Goal: Task Accomplishment & Management: Manage account settings

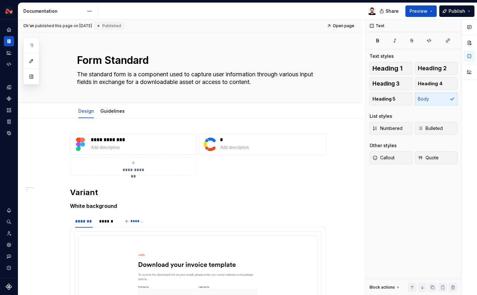
click at [249, 12] on div at bounding box center [239, 11] width 283 height 17
click at [373, 10] on img at bounding box center [372, 11] width 8 height 8
click at [267, 11] on div at bounding box center [239, 11] width 283 height 17
click at [14, 19] on button "Expand sidebar" at bounding box center [13, 19] width 9 height 9
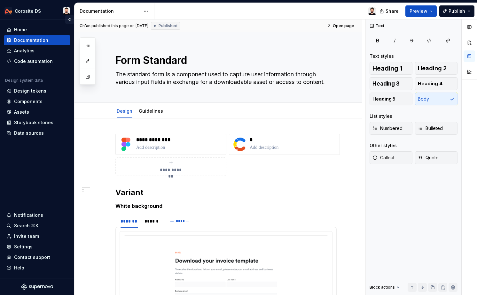
click at [70, 20] on button "Collapse sidebar" at bounding box center [69, 19] width 9 height 9
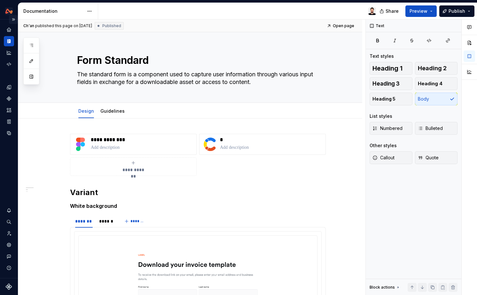
click at [13, 18] on button "Expand sidebar" at bounding box center [13, 19] width 9 height 9
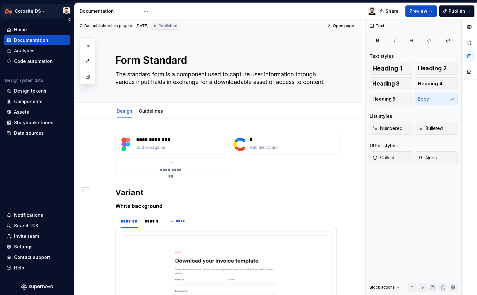
click at [66, 12] on html "Corpsite DS Home Documentation Analytics Code automation Design system data Des…" at bounding box center [238, 147] width 477 height 295
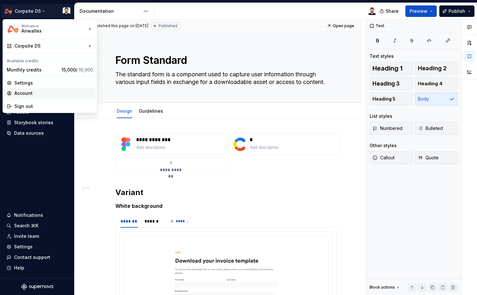
click at [36, 95] on div "Account" at bounding box center [53, 93] width 79 height 6
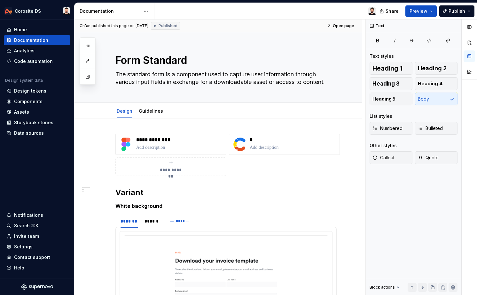
type textarea "*"
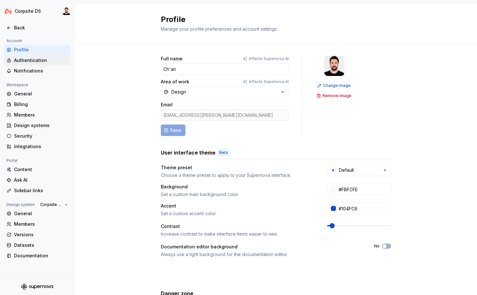
click at [43, 61] on div "Authentication" at bounding box center [41, 60] width 54 height 6
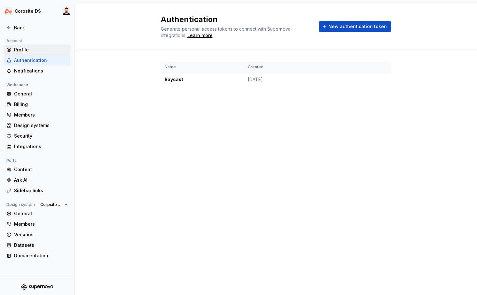
click at [31, 47] on div "Profile" at bounding box center [41, 50] width 54 height 6
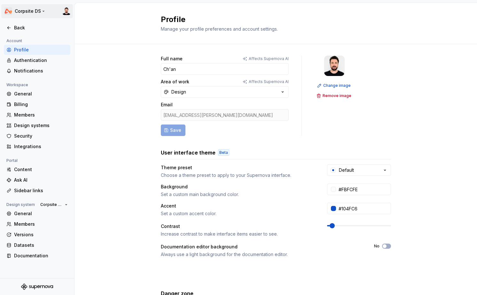
click at [65, 8] on html "Corpsite DS Back Account Profile Authentication Notifications Workspace General…" at bounding box center [238, 147] width 477 height 295
click at [103, 15] on html "Corpsite DS Back Account Profile Authentication Notifications Workspace General…" at bounding box center [238, 147] width 477 height 295
click at [19, 25] on div "Back" at bounding box center [41, 28] width 54 height 6
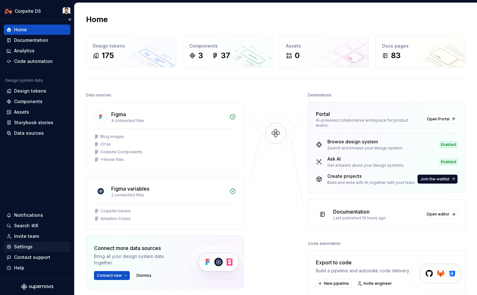
click at [40, 247] on div "Settings" at bounding box center [36, 247] width 61 height 6
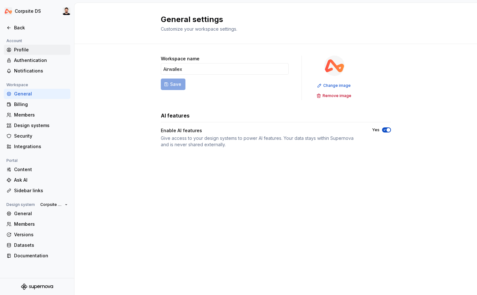
click at [41, 51] on div "Profile" at bounding box center [41, 50] width 54 height 6
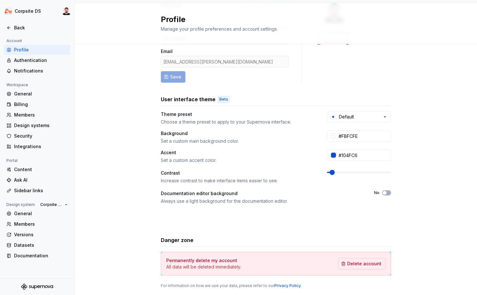
scroll to position [71, 0]
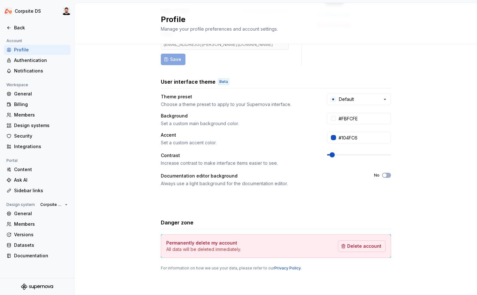
click at [113, 116] on div "Full name Affects Supernova AI Ch'an Area of work Affects Supernova AI Design E…" at bounding box center [275, 134] width 402 height 322
click at [128, 148] on div "Full name Affects Supernova AI Ch'an Area of work Affects Supernova AI Design E…" at bounding box center [275, 134] width 402 height 322
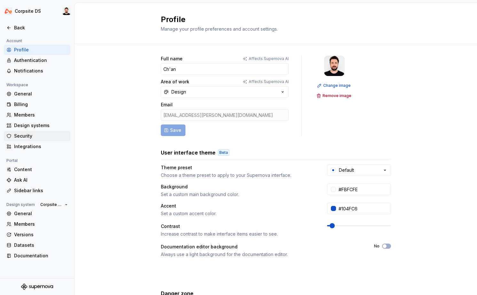
click at [46, 135] on div "Security" at bounding box center [41, 136] width 54 height 6
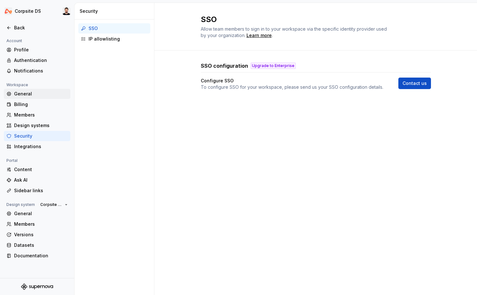
click at [42, 91] on div "General" at bounding box center [41, 94] width 54 height 6
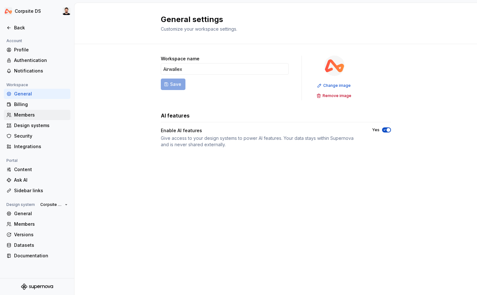
click at [45, 111] on div "Members" at bounding box center [37, 115] width 66 height 10
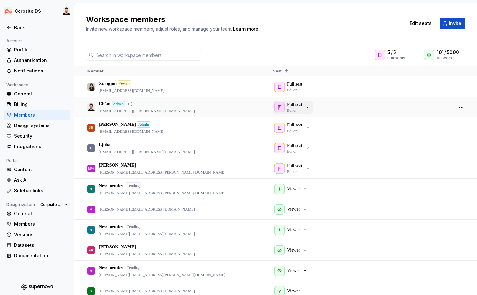
click at [309, 108] on icon "button" at bounding box center [307, 107] width 5 height 5
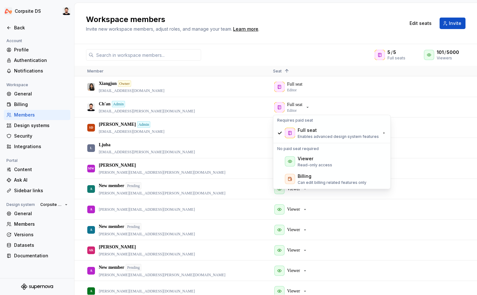
click at [317, 22] on h2 "Workspace members" at bounding box center [242, 19] width 312 height 10
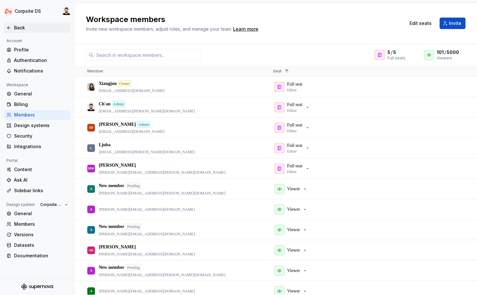
click at [19, 24] on div "Back" at bounding box center [37, 28] width 66 height 10
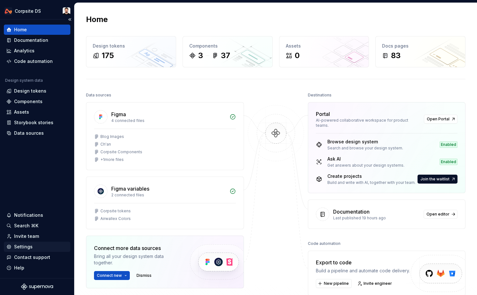
click at [34, 248] on div "Settings" at bounding box center [36, 247] width 61 height 6
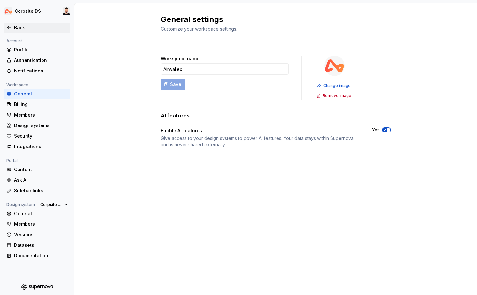
click at [20, 24] on div "Back" at bounding box center [37, 28] width 66 height 10
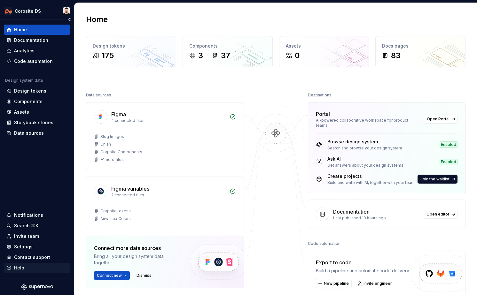
click at [19, 266] on div "Help" at bounding box center [19, 268] width 10 height 6
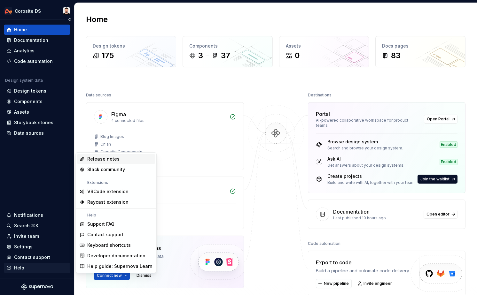
click at [38, 270] on div "Help" at bounding box center [36, 268] width 61 height 6
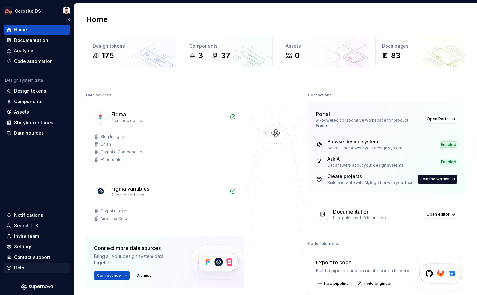
click at [38, 270] on div "Help" at bounding box center [36, 268] width 61 height 6
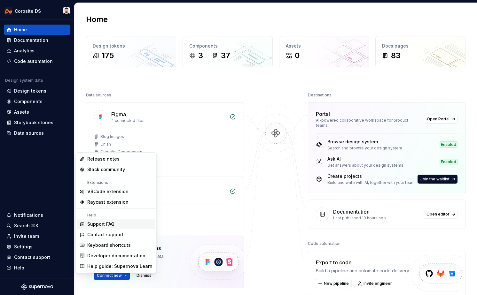
click at [128, 225] on div "Support FAQ" at bounding box center [119, 224] width 65 height 6
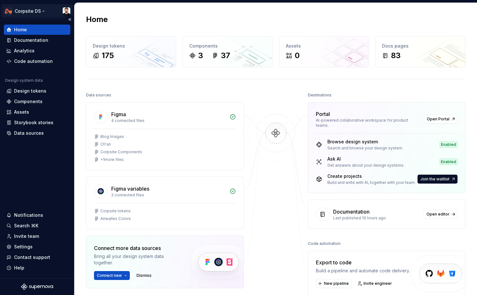
click at [68, 12] on html "Corpsite DS Home Documentation Analytics Code automation Design system data Des…" at bounding box center [238, 147] width 477 height 295
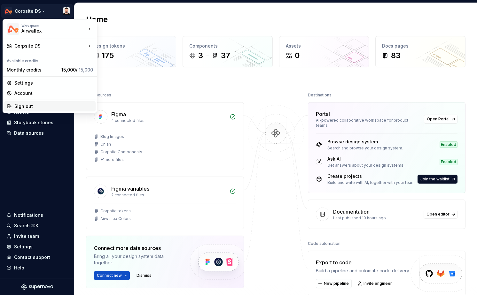
click at [41, 105] on div "Sign out" at bounding box center [53, 106] width 79 height 6
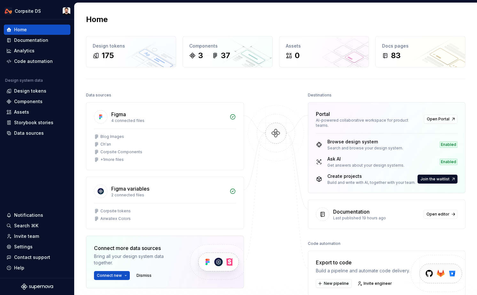
click at [193, 19] on div "Home" at bounding box center [275, 19] width 379 height 10
